Goal: Book appointment/travel/reservation

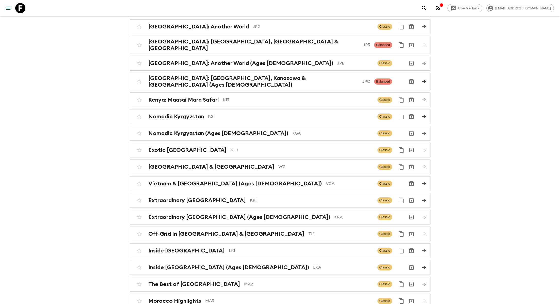
scroll to position [1266, 0]
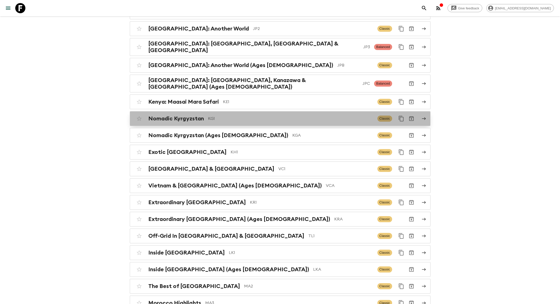
click at [222, 115] on p "KG1" at bounding box center [290, 118] width 165 height 6
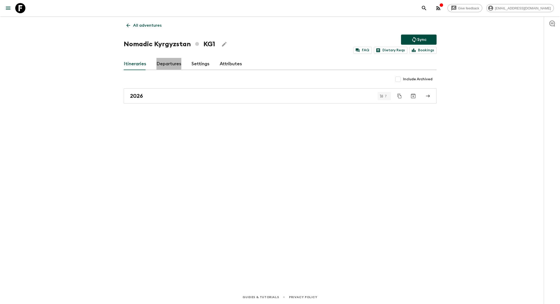
click at [157, 62] on link "Departures" at bounding box center [168, 64] width 25 height 12
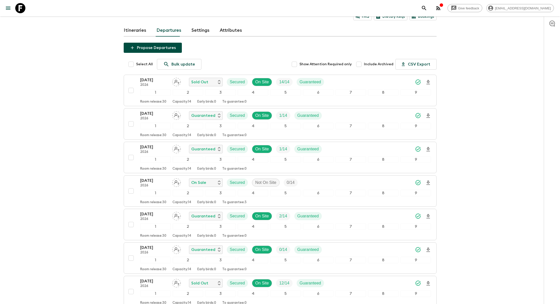
scroll to position [67, 0]
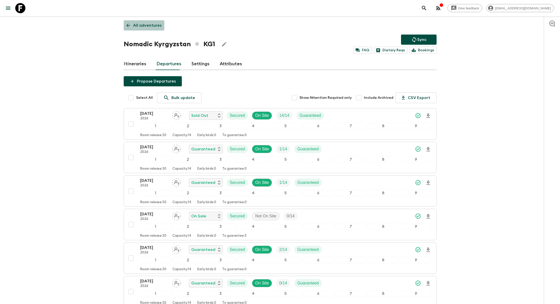
click at [145, 26] on p "All adventures" at bounding box center [147, 25] width 28 height 6
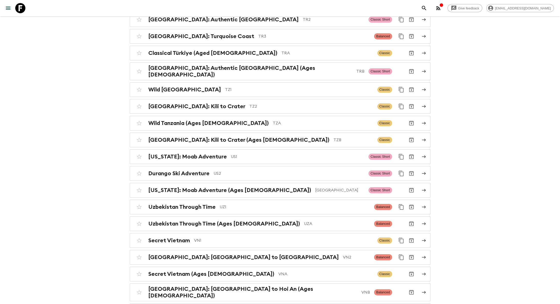
scroll to position [2184, 0]
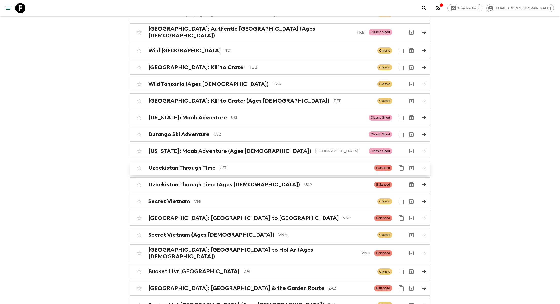
click at [227, 164] on div "Uzbekistan Through Time UZ1" at bounding box center [259, 167] width 222 height 7
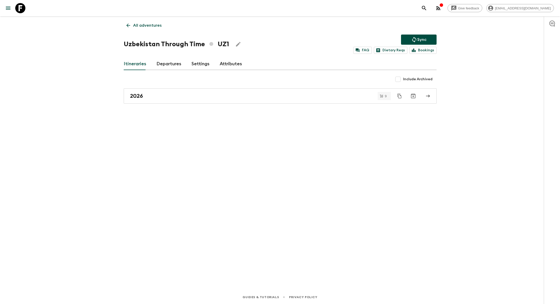
click at [170, 65] on link "Departures" at bounding box center [168, 64] width 25 height 12
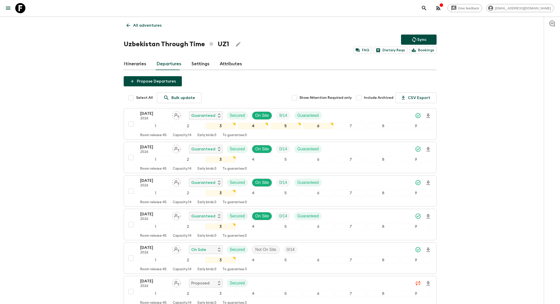
click at [150, 25] on p "All adventures" at bounding box center [147, 25] width 28 height 6
